Goal: Transaction & Acquisition: Purchase product/service

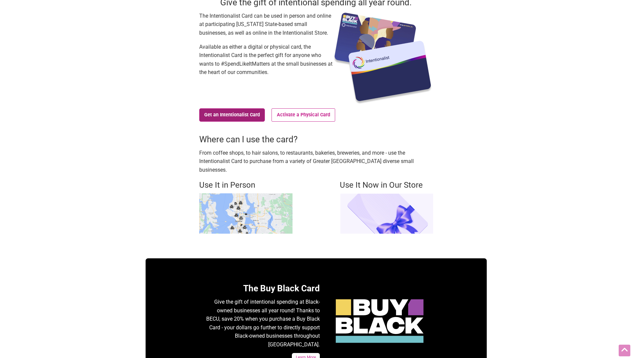
scroll to position [67, 0]
click at [215, 113] on link "Get an Intentionalist Card" at bounding box center [232, 114] width 66 height 13
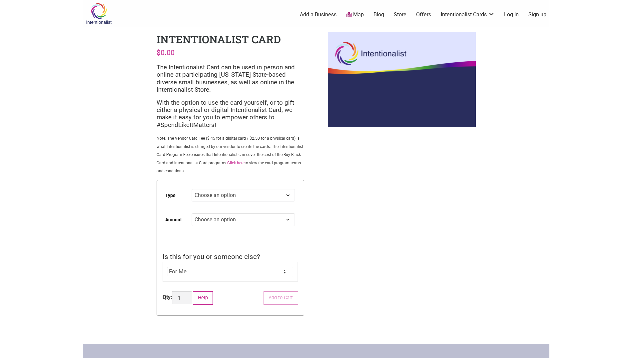
click at [249, 196] on select "Choose an option Digital Physical" at bounding box center [242, 194] width 103 height 13
click at [191, 188] on select "Choose an option Digital Physical" at bounding box center [242, 194] width 103 height 13
select select "Digital"
click at [223, 220] on select "Choose an option Custom 25 50 100 150 200 250 500" at bounding box center [242, 219] width 103 height 13
click at [430, 205] on div "Intentionalist Spend like it matters 0 Add a Business Map Blog Store Offers Int…" at bounding box center [316, 255] width 466 height 510
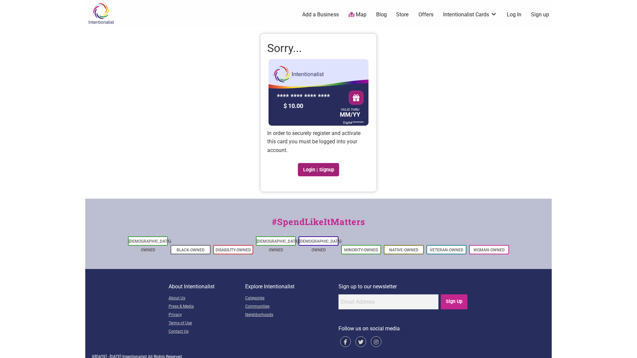
click at [325, 170] on link "Login | Signup" at bounding box center [318, 169] width 41 height 13
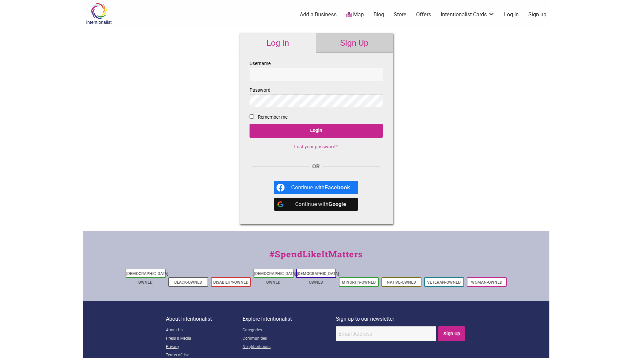
click at [262, 72] on input "Username" at bounding box center [315, 74] width 133 height 13
type input "wellington.troncoso@seattle.gov"
click at [249, 124] on input "Login" at bounding box center [315, 131] width 133 height 14
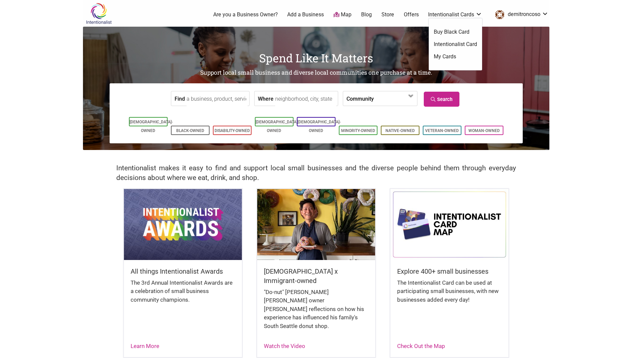
click at [478, 13] on link "Intentionalist Cards" at bounding box center [455, 14] width 54 height 7
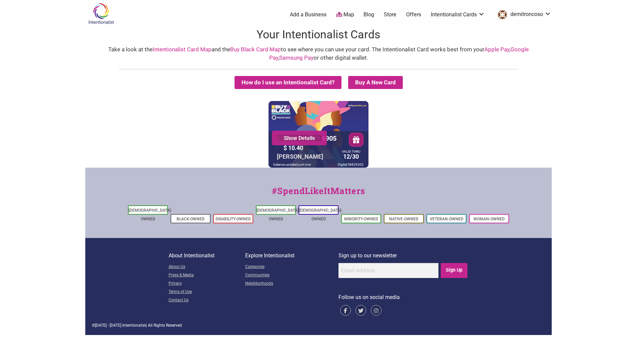
click at [304, 138] on link "Show Details" at bounding box center [299, 138] width 45 height 7
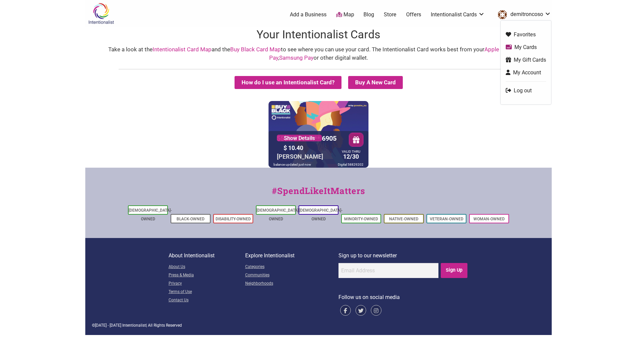
click at [531, 71] on link "My Account" at bounding box center [526, 73] width 40 height 8
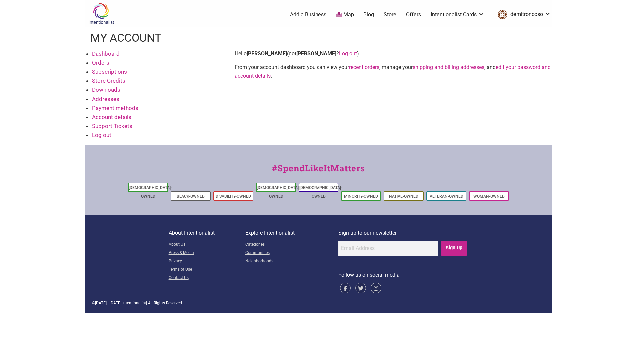
click at [116, 53] on link "Dashboard" at bounding box center [106, 53] width 28 height 7
click at [533, 48] on link "My Cards" at bounding box center [526, 47] width 40 height 8
click at [517, 47] on link "My Cards" at bounding box center [526, 47] width 40 height 8
click at [106, 53] on link "Dashboard" at bounding box center [106, 53] width 28 height 7
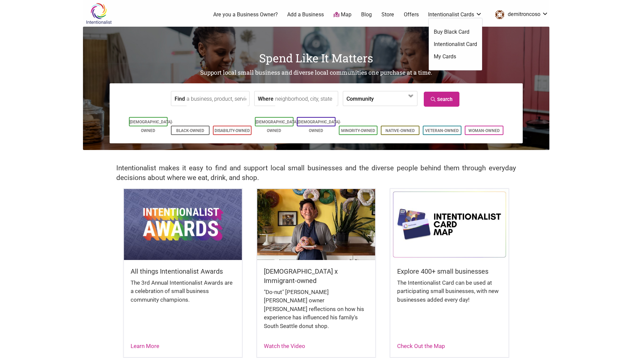
click at [450, 55] on link "My Cards" at bounding box center [455, 56] width 43 height 7
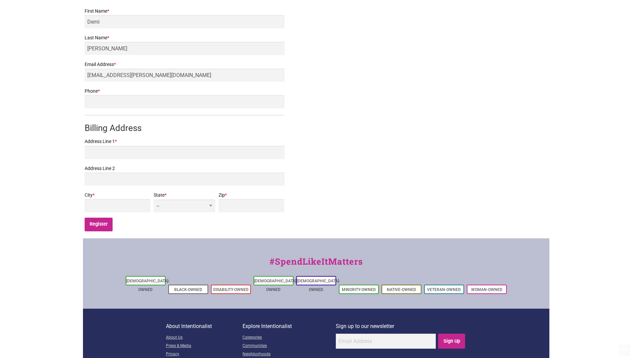
scroll to position [180, 0]
